Goal: Transaction & Acquisition: Purchase product/service

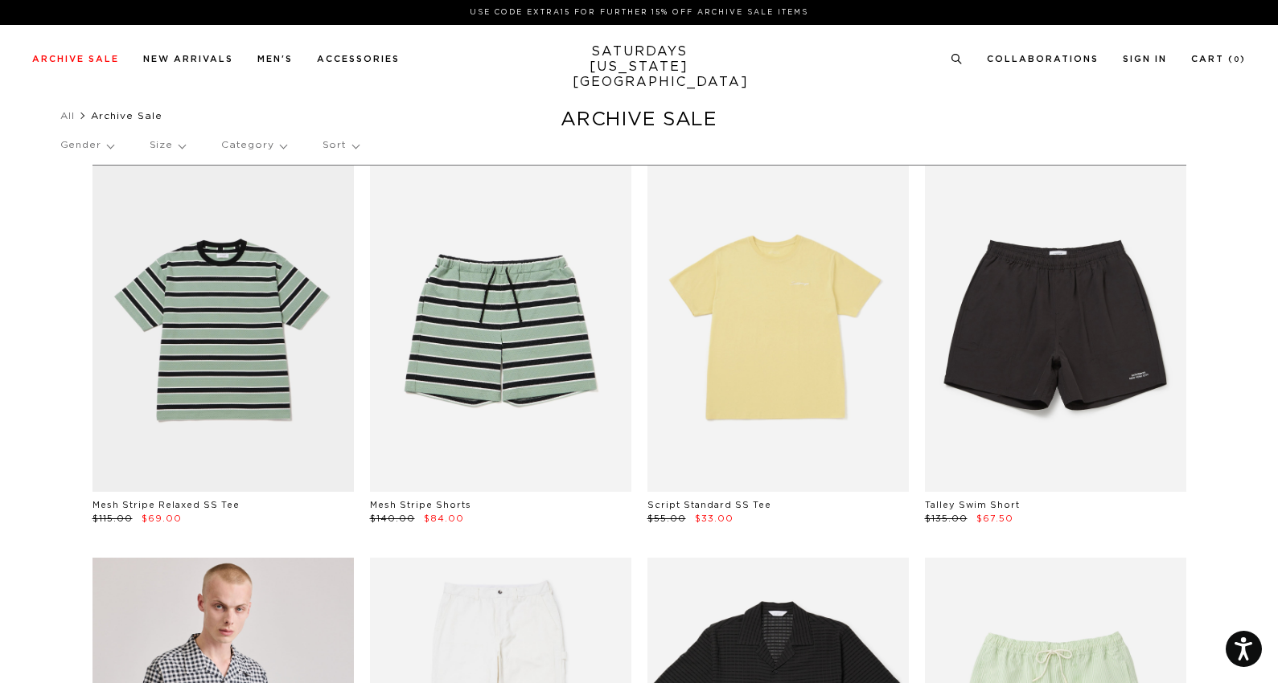
click at [109, 150] on p "Gender" at bounding box center [86, 145] width 53 height 37
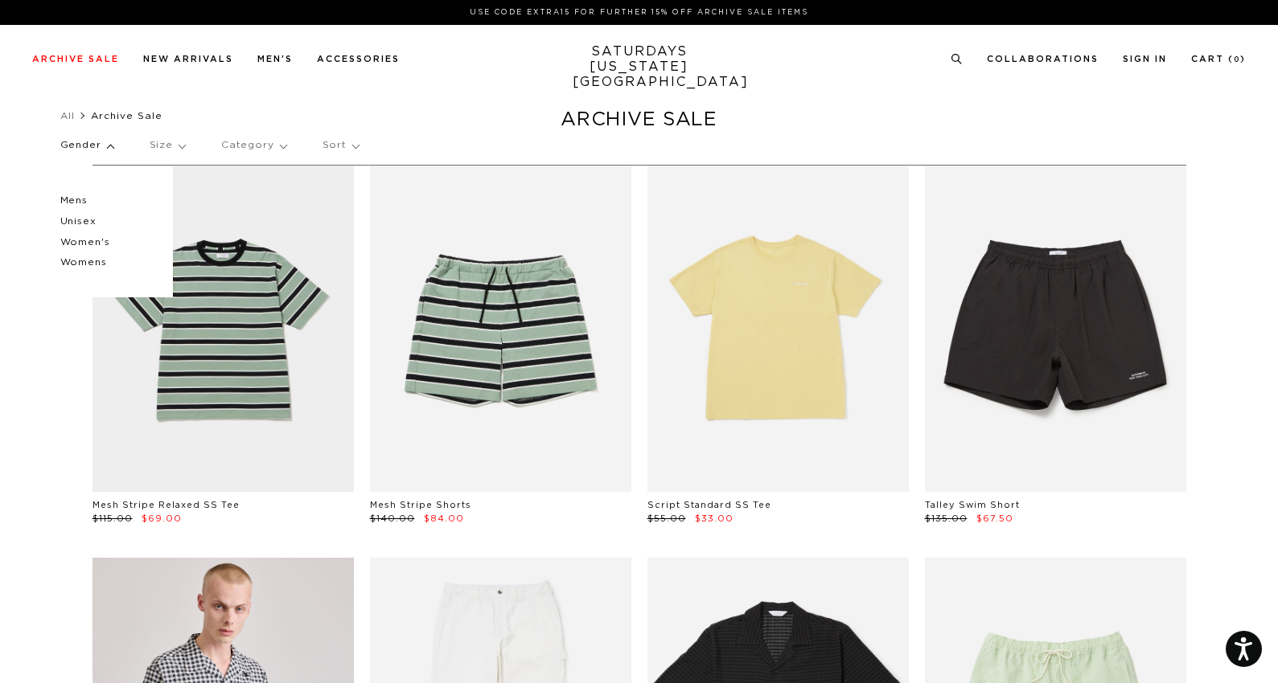
click at [84, 198] on p "Mens" at bounding box center [108, 201] width 96 height 21
click at [256, 149] on p "Category" at bounding box center [253, 145] width 65 height 37
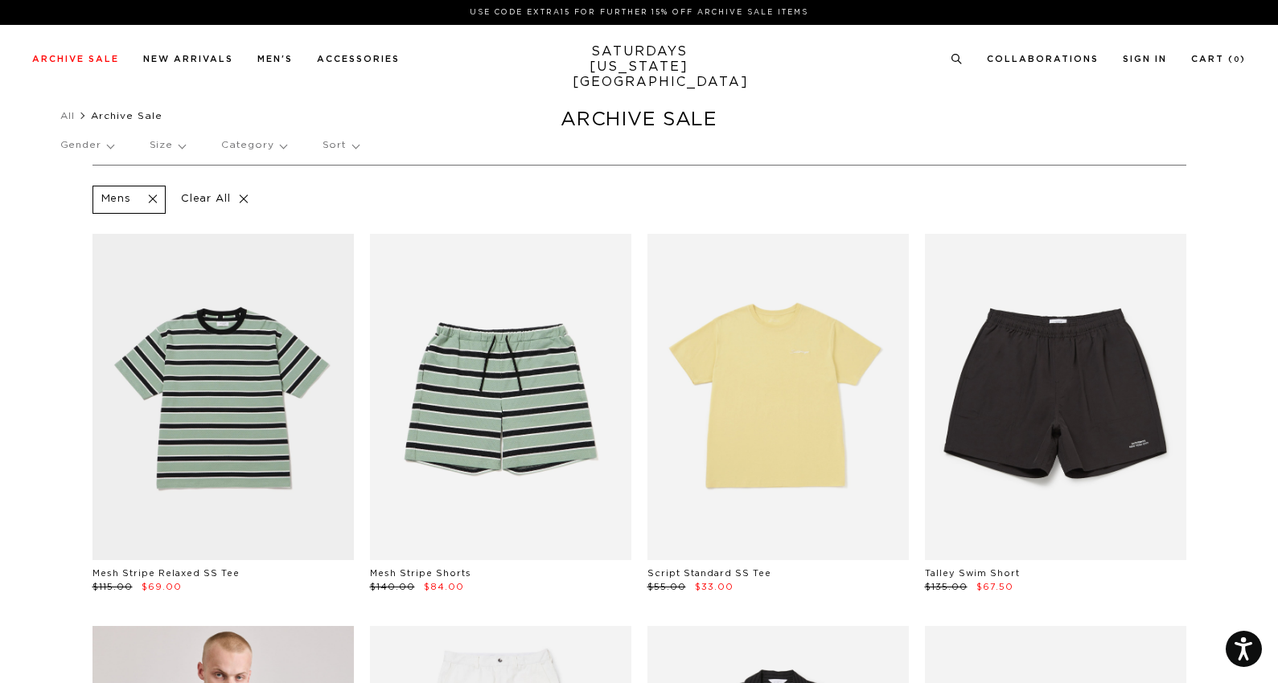
click at [256, 149] on p "Category" at bounding box center [253, 145] width 65 height 37
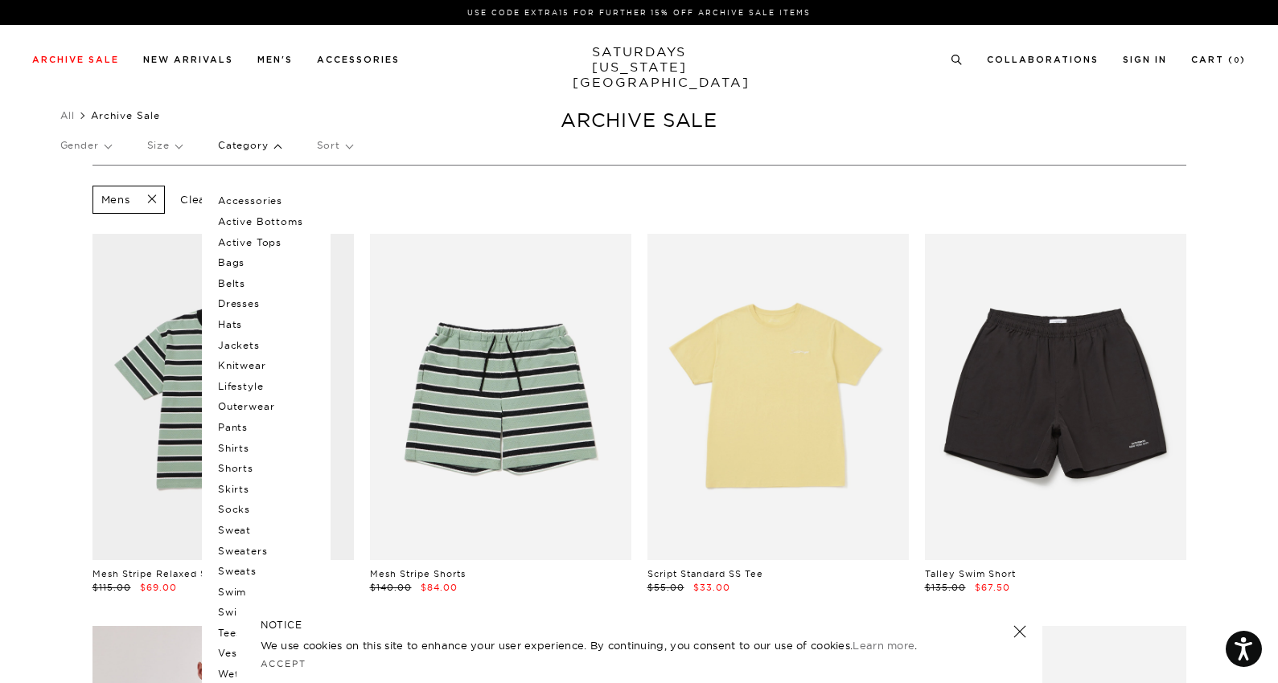
click at [251, 447] on p "Shirts" at bounding box center [266, 448] width 96 height 21
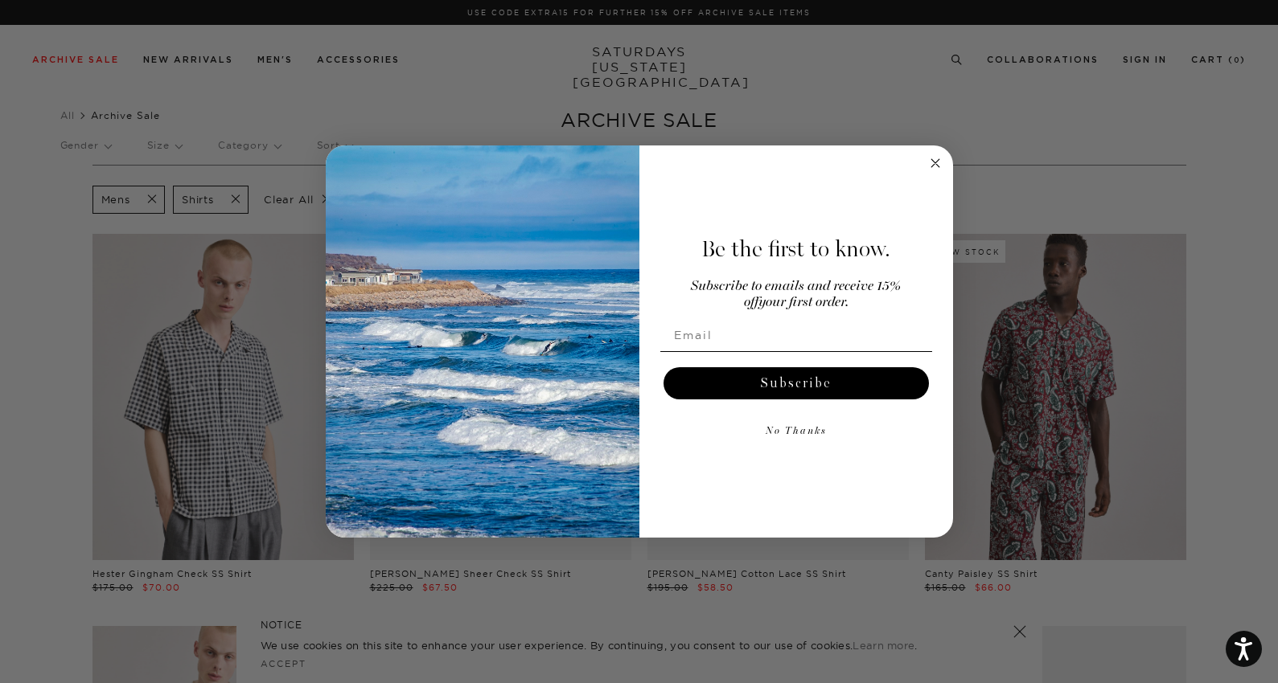
click at [926, 162] on circle "Close dialog" at bounding box center [934, 163] width 18 height 18
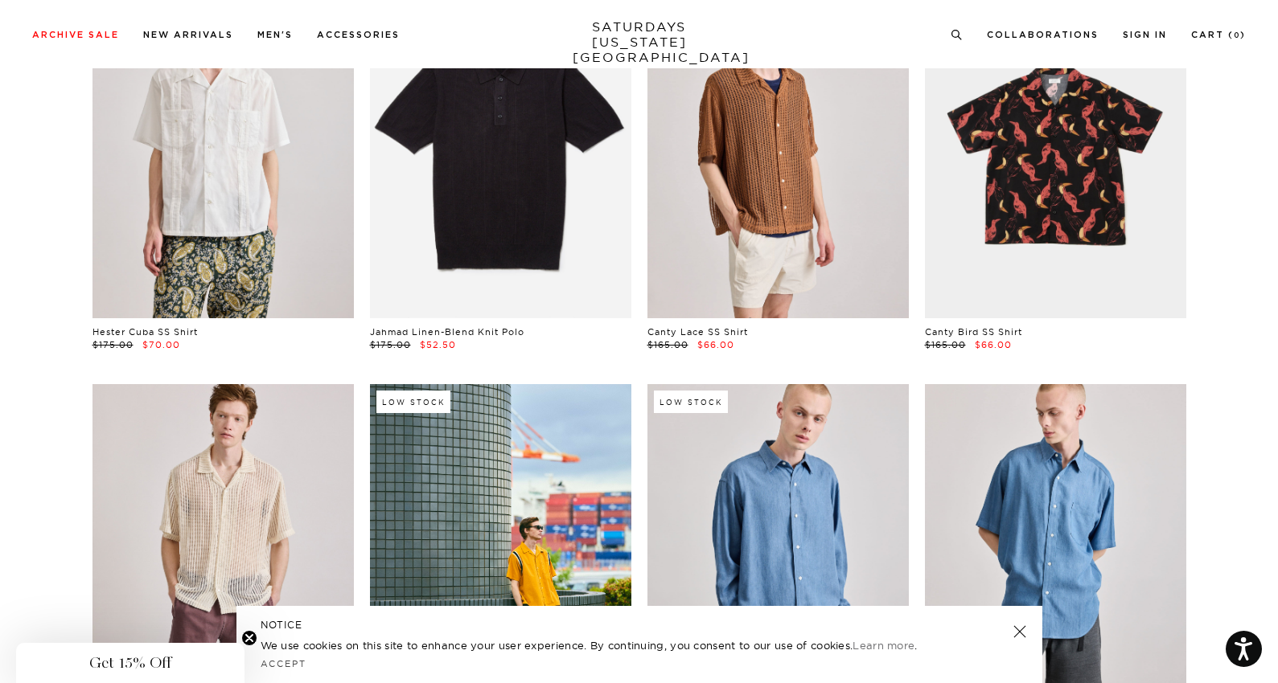
scroll to position [871, 0]
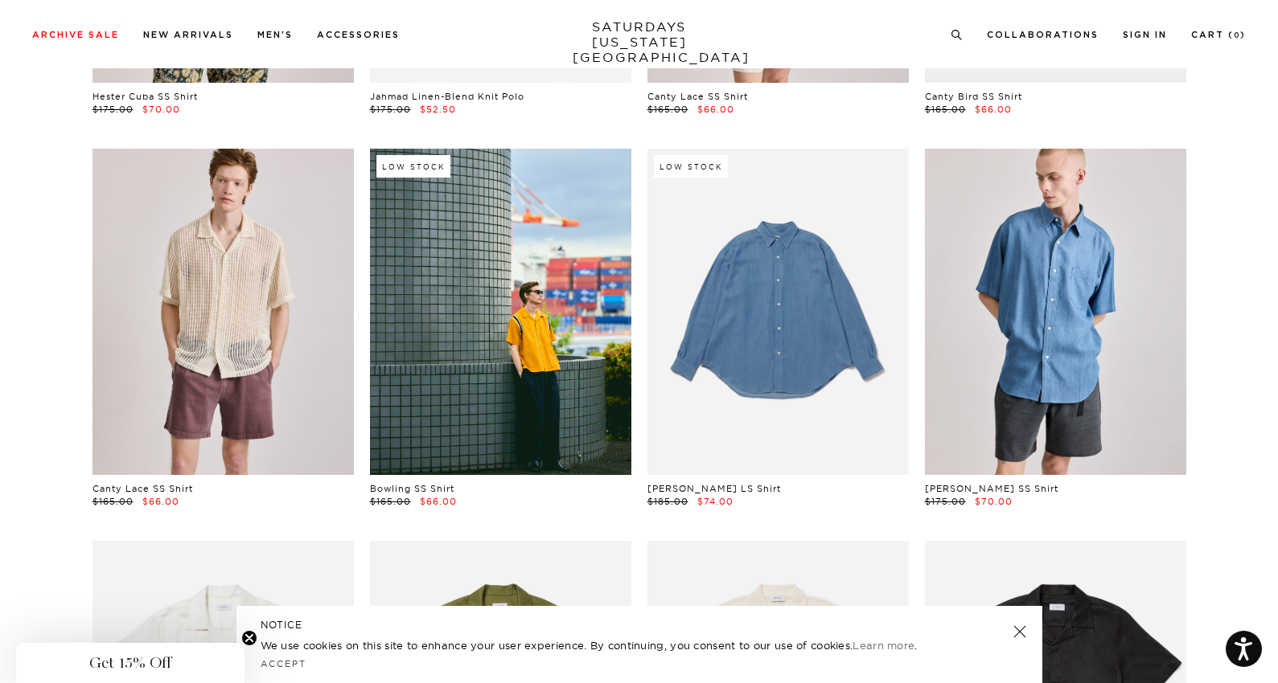
click at [809, 318] on link at bounding box center [777, 312] width 261 height 326
